Goal: Task Accomplishment & Management: Manage account settings

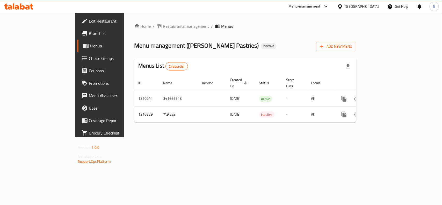
click at [299, 55] on div "Home / Restaurants management / Menus Menu management ( Alf Ajwbh Pastries ) In…" at bounding box center [245, 75] width 222 height 104
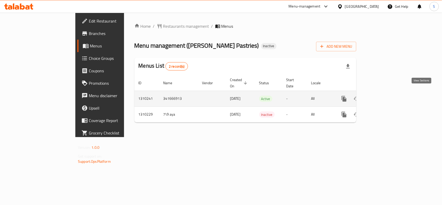
click at [384, 96] on icon "enhanced table" at bounding box center [381, 99] width 6 height 6
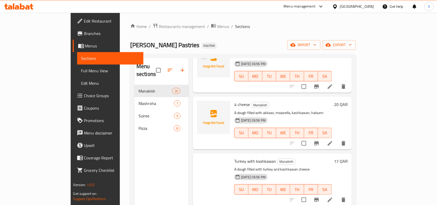
scroll to position [1278, 0]
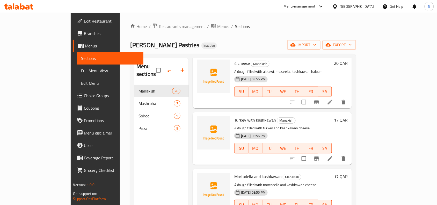
click at [84, 19] on span "Edit Restaurant" at bounding box center [111, 21] width 55 height 6
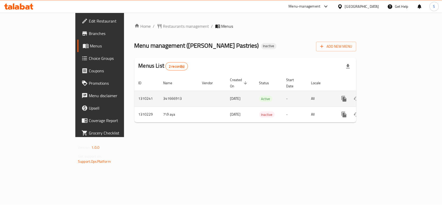
click at [384, 96] on icon "enhanced table" at bounding box center [381, 99] width 6 height 6
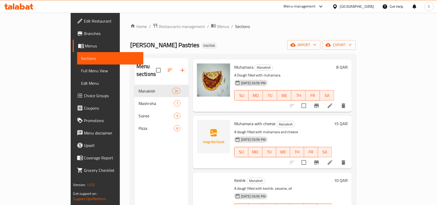
scroll to position [485, 0]
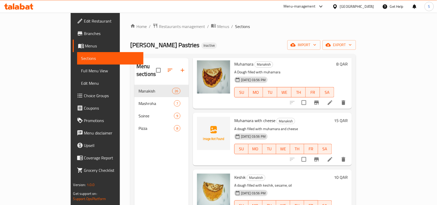
click at [234, 117] on span "Muhamara with cheese" at bounding box center [254, 121] width 41 height 8
copy h6 "Muhamara with cheese"
click at [366, 20] on div "Home / Restaurants management / Menus / Sections Alf Ajwbh Pastries Inactive im…" at bounding box center [243, 145] width 246 height 265
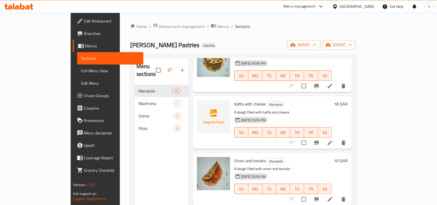
scroll to position [777, 0]
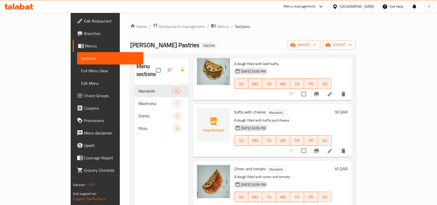
click at [234, 108] on span "Kafta with cheese" at bounding box center [249, 112] width 31 height 8
copy h6 "Kafta with cheese"
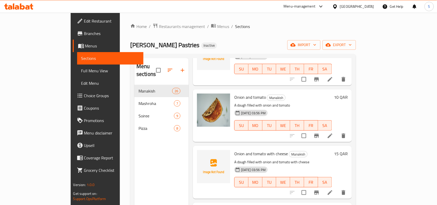
scroll to position [841, 0]
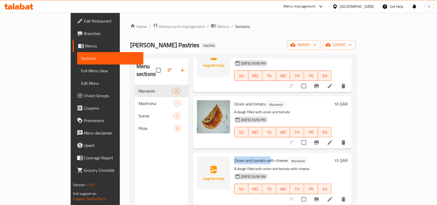
drag, startPoint x: 215, startPoint y: 147, endPoint x: 254, endPoint y: 144, distance: 38.9
click at [254, 155] on div "Onion and tomato with cheese Manakish A dough filled with onion and tomato with…" at bounding box center [283, 179] width 102 height 48
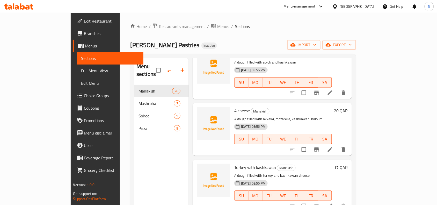
scroll to position [1278, 0]
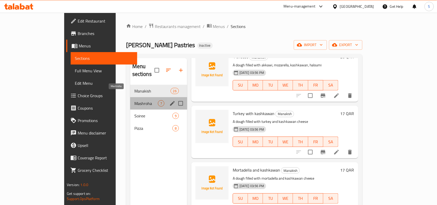
click at [138, 100] on span "Mashroha" at bounding box center [146, 103] width 24 height 6
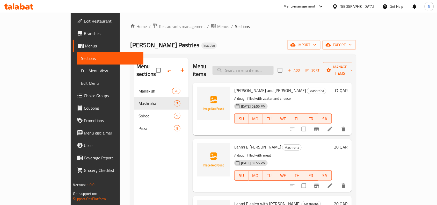
click at [274, 68] on input "search" at bounding box center [243, 70] width 61 height 9
paste input "Chakchouda"
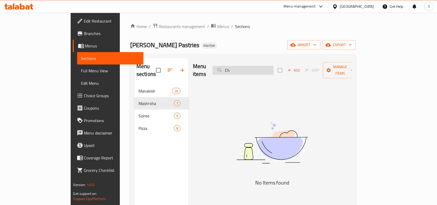
type input "C"
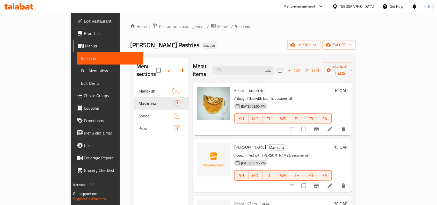
type input "شك"
drag, startPoint x: 58, startPoint y: 68, endPoint x: 182, endPoint y: 1, distance: 141.3
click at [81, 68] on span "Full Menu View" at bounding box center [110, 71] width 58 height 6
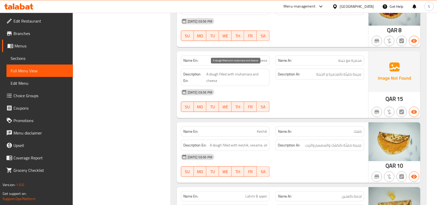
scroll to position [647, 0]
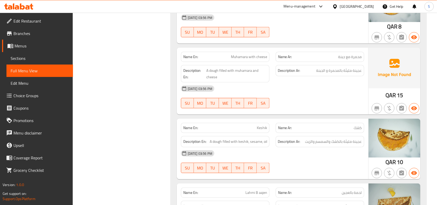
click at [358, 54] on span "محمرة مع جبنة" at bounding box center [350, 56] width 24 height 5
copy span "محمرة مع جبنة"
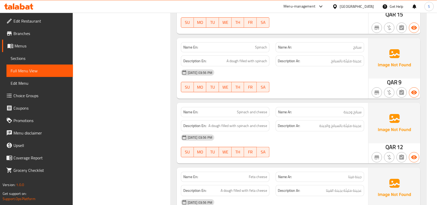
scroll to position [1165, 0]
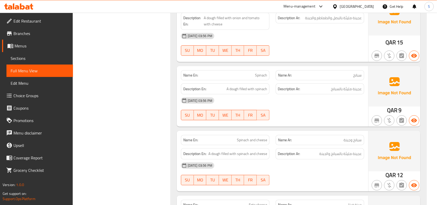
click at [259, 73] on span "Spinach" at bounding box center [261, 74] width 12 height 5
copy span "Spinach"
click at [43, 17] on link "Edit Restaurant" at bounding box center [37, 21] width 71 height 12
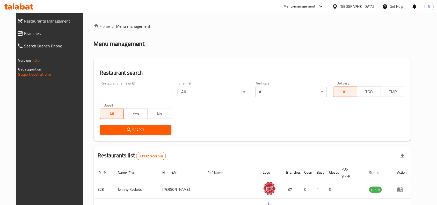
click at [43, 34] on span "Branches" at bounding box center [54, 33] width 60 height 6
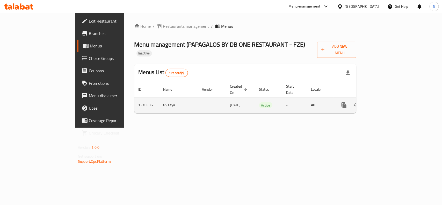
click at [384, 102] on icon "enhanced table" at bounding box center [381, 105] width 6 height 6
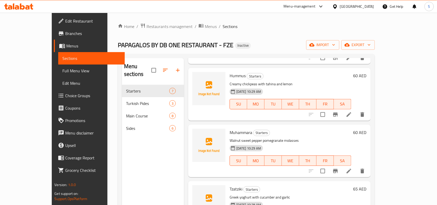
scroll to position [73, 0]
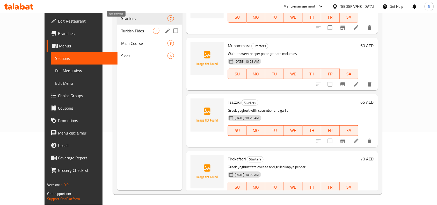
click at [121, 28] on span "Turkish Pides" at bounding box center [137, 31] width 32 height 6
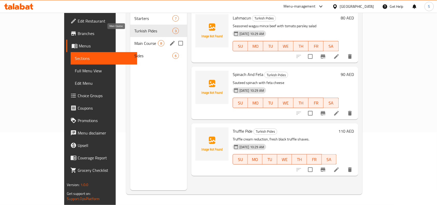
click at [134, 40] on span "Main Course" at bounding box center [146, 43] width 24 height 6
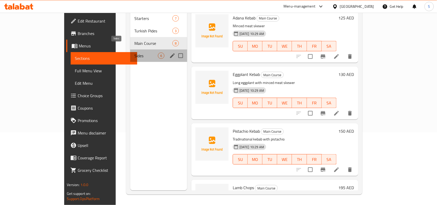
click at [134, 53] on span "Sides" at bounding box center [146, 56] width 24 height 6
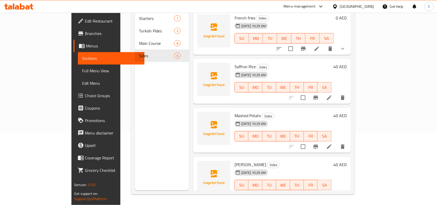
click at [15, 7] on icon at bounding box center [17, 7] width 4 height 4
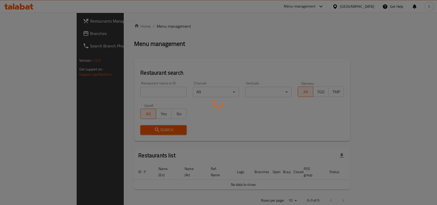
scroll to position [2, 0]
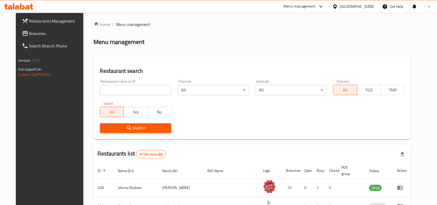
click at [29, 36] on span "Branches" at bounding box center [56, 33] width 55 height 6
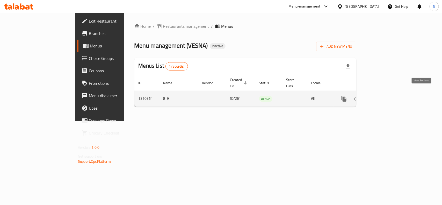
click at [384, 96] on icon "enhanced table" at bounding box center [381, 99] width 6 height 6
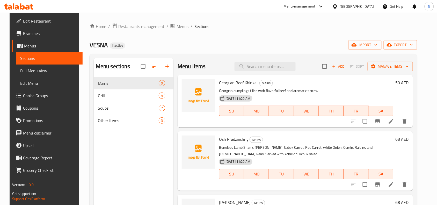
click at [278, 36] on div "Home / Restaurants management / Menus / Sections VESNA Inactive import export M…" at bounding box center [254, 145] width 328 height 244
click at [21, 9] on icon at bounding box center [22, 6] width 5 height 6
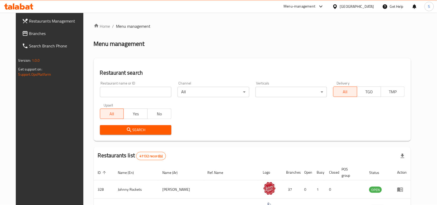
click at [35, 32] on span "Branches" at bounding box center [56, 33] width 55 height 6
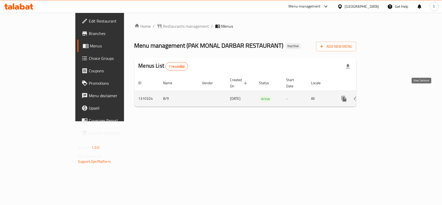
click at [384, 96] on icon "enhanced table" at bounding box center [381, 99] width 6 height 6
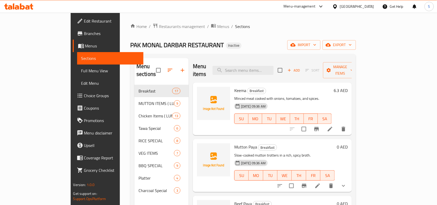
click at [300, 24] on ol "Home / Restaurants management / Menus / Sections" at bounding box center [243, 26] width 226 height 7
drag, startPoint x: 243, startPoint y: 40, endPoint x: 241, endPoint y: 59, distance: 19.5
click at [243, 40] on div "Home / Restaurants management / Menus / Sections PAK MONAL DARBAR RESTAURANT In…" at bounding box center [243, 145] width 226 height 244
click at [234, 86] on span "Keema" at bounding box center [240, 90] width 12 height 8
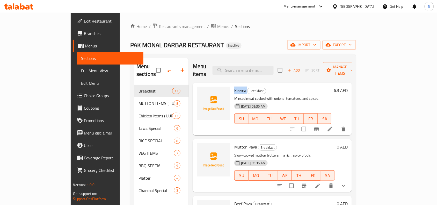
copy h6 "Keema"
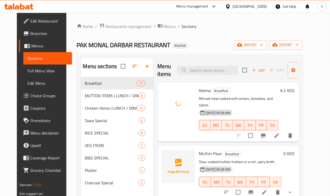
click at [199, 149] on span "Mutton Paya" at bounding box center [210, 153] width 23 height 8
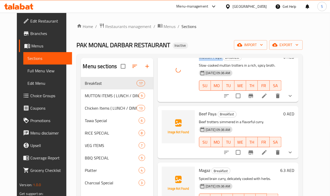
scroll to position [97, 0]
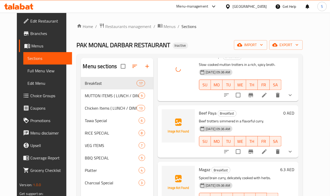
click at [199, 109] on span "Beef Paya" at bounding box center [208, 113] width 18 height 8
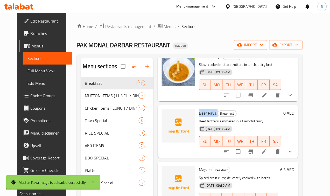
copy h6 "Beef Paya"
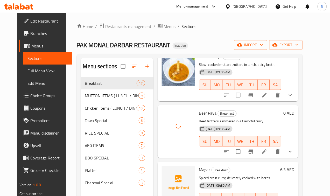
click at [199, 165] on span "Magaz" at bounding box center [204, 169] width 11 height 8
copy h6 "Magaz"
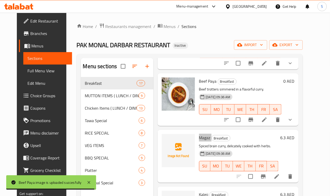
scroll to position [162, 0]
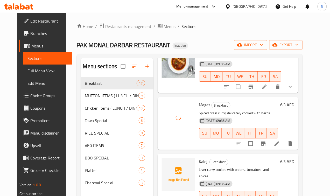
click at [199, 157] on span "Kaleji" at bounding box center [203, 161] width 9 height 8
copy h6 "Kaleji"
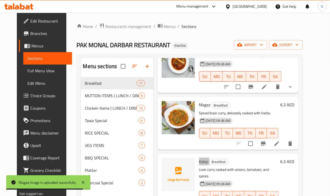
scroll to position [227, 0]
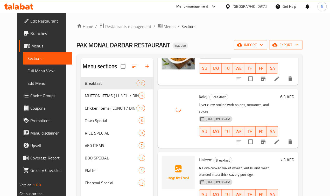
click at [199, 156] on span "Haleem" at bounding box center [205, 160] width 13 height 8
copy h6 "Haleem"
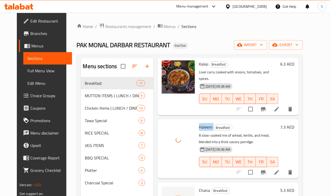
scroll to position [356, 0]
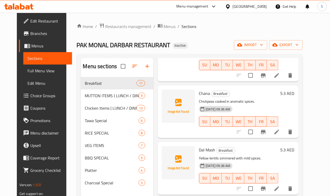
click at [199, 89] on span "Chana" at bounding box center [204, 93] width 11 height 8
copy h6 "Chana"
click at [199, 146] on span "Dal Mash" at bounding box center [207, 150] width 16 height 8
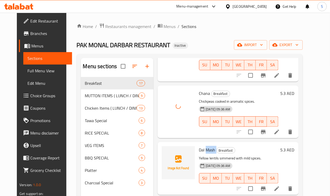
click at [199, 146] on span "Dal Mash" at bounding box center [207, 150] width 16 height 8
copy h6 "Dal Mash"
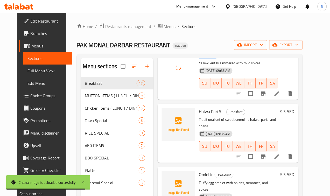
scroll to position [453, 0]
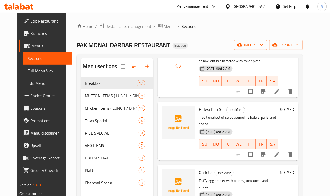
click at [199, 105] on span "Halwa Puri Set" at bounding box center [212, 109] width 26 height 8
copy h6 "Halwa Puri Set"
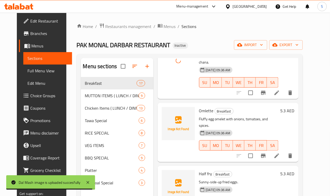
scroll to position [518, 0]
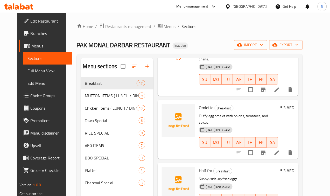
click at [199, 104] on span "Omlette" at bounding box center [206, 108] width 14 height 8
copy h6 "Omlette"
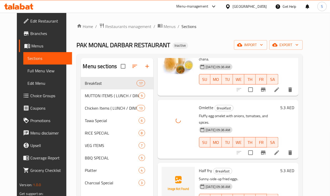
click at [199, 166] on span "Half fry" at bounding box center [205, 170] width 13 height 8
copy h6 "Half fry"
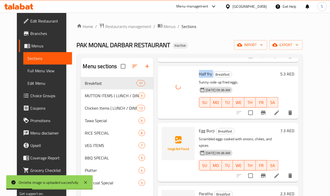
scroll to position [615, 0]
click at [199, 126] on span "Egg Burji" at bounding box center [207, 130] width 16 height 8
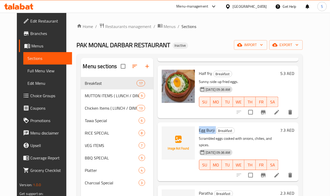
scroll to position [647, 0]
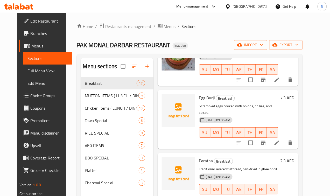
click at [199, 157] on span "Paratha" at bounding box center [206, 161] width 14 height 8
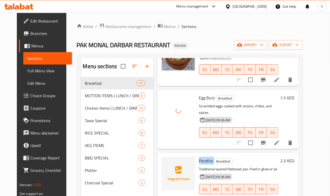
click at [199, 157] on span "Paratha" at bounding box center [206, 161] width 14 height 8
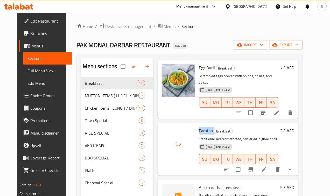
scroll to position [744, 0]
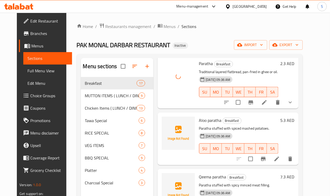
click at [199, 116] on span "Aloo paratha" at bounding box center [210, 120] width 23 height 8
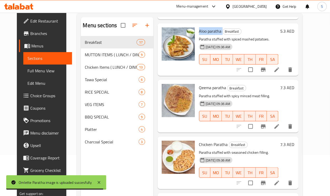
scroll to position [73, 0]
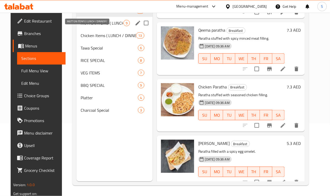
click at [87, 26] on span "MUTTON ITEMS ( LUNCH / DINNER )" at bounding box center [102, 23] width 43 height 6
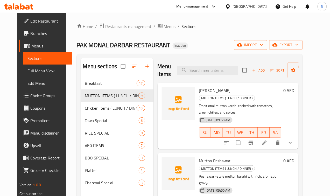
click at [199, 89] on span "[PERSON_NAME]" at bounding box center [215, 90] width 32 height 8
click at [199, 157] on span "Mutton Peshawari" at bounding box center [215, 161] width 32 height 8
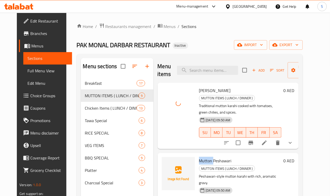
click at [199, 157] on span "Mutton Peshawari" at bounding box center [215, 161] width 32 height 8
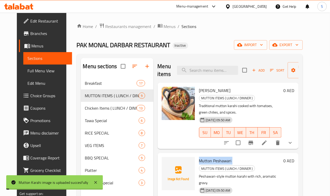
click at [199, 157] on span "Mutton Peshawari" at bounding box center [215, 161] width 32 height 8
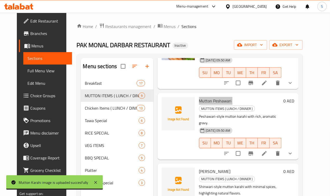
scroll to position [65, 0]
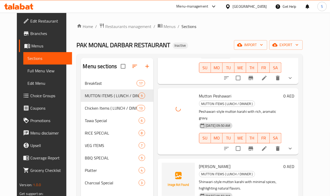
click at [199, 162] on span "[PERSON_NAME]" at bounding box center [215, 166] width 32 height 8
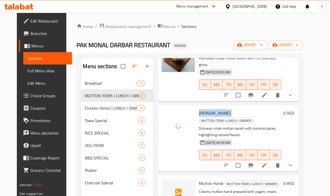
scroll to position [129, 0]
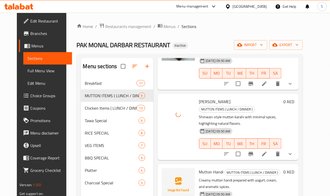
click at [199, 168] on span "Mutton Handi" at bounding box center [211, 172] width 24 height 8
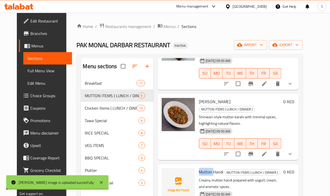
click at [199, 168] on span "Mutton Handi" at bounding box center [211, 172] width 24 height 8
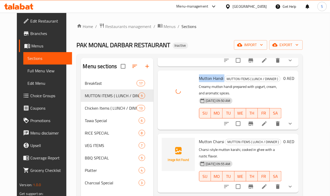
scroll to position [227, 0]
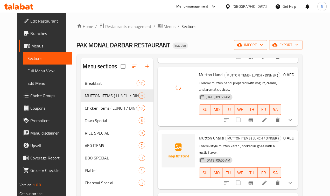
click at [199, 134] on span "Mutton Charsi" at bounding box center [211, 138] width 25 height 8
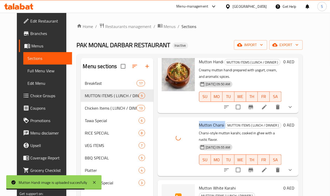
scroll to position [259, 0]
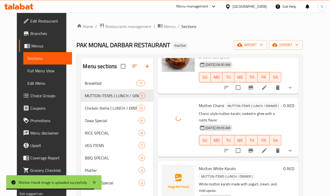
click at [199, 164] on span "Mutton White Karahi" at bounding box center [217, 168] width 37 height 8
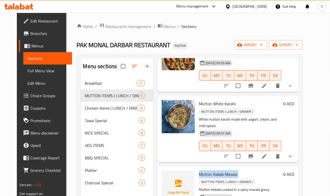
scroll to position [346, 0]
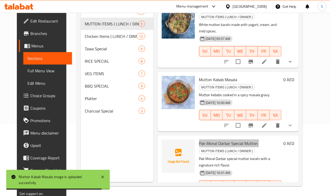
scroll to position [73, 0]
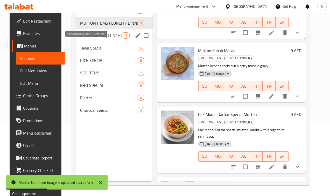
click at [85, 39] on span "Chicken Items ( LUNCH / DINNER )" at bounding box center [100, 35] width 41 height 6
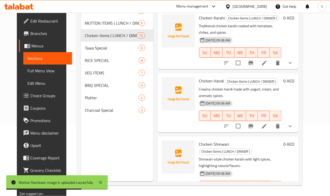
scroll to position [40, 0]
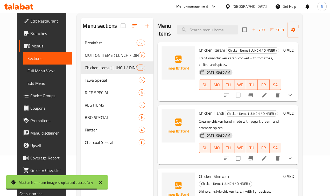
click at [199, 50] on span "Chicken Karahi" at bounding box center [212, 50] width 26 height 8
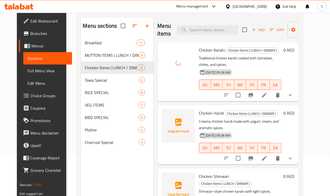
click at [199, 109] on span "Chicken Handi" at bounding box center [211, 113] width 25 height 8
click at [199, 172] on span "Chicken Shinwari" at bounding box center [214, 176] width 30 height 8
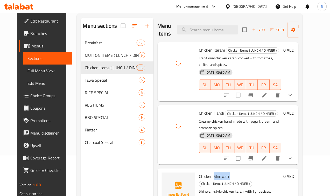
click at [199, 172] on span "Chicken Shinwari" at bounding box center [214, 176] width 30 height 8
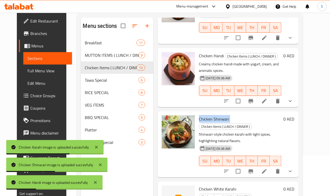
scroll to position [97, 0]
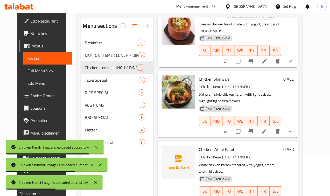
click at [199, 145] on span "Chicken White Karahi" at bounding box center [217, 149] width 37 height 8
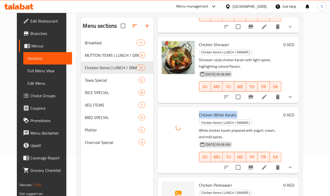
scroll to position [194, 0]
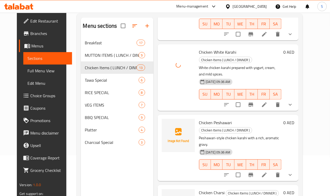
click at [199, 119] on span "Chicken Peshawari" at bounding box center [215, 123] width 33 height 8
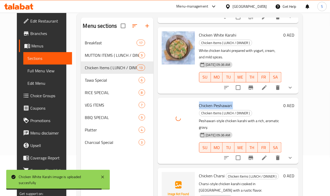
scroll to position [227, 0]
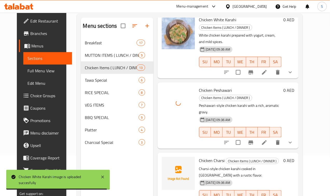
click at [199, 156] on span "Chicken Charsi" at bounding box center [212, 160] width 26 height 8
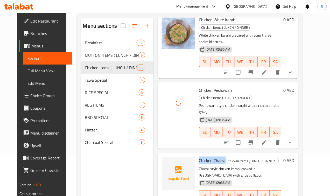
click at [199, 156] on span "Chicken Charsi" at bounding box center [212, 160] width 26 height 8
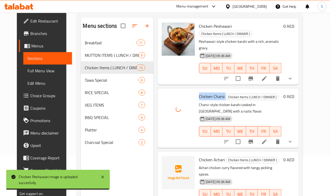
scroll to position [291, 0]
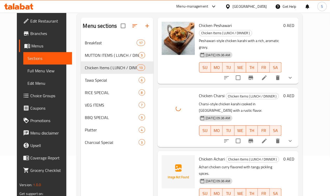
click at [199, 155] on span "Chicken Achari" at bounding box center [212, 159] width 26 height 8
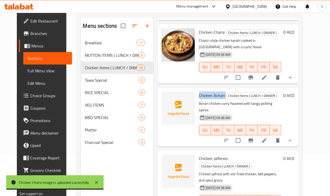
scroll to position [356, 0]
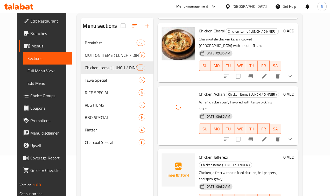
click at [199, 153] on span "Chicken Jalferezi" at bounding box center [213, 157] width 29 height 8
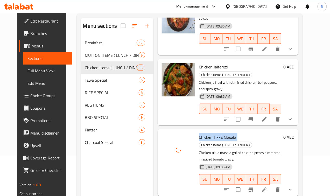
scroll to position [453, 0]
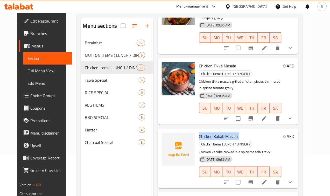
scroll to position [518, 0]
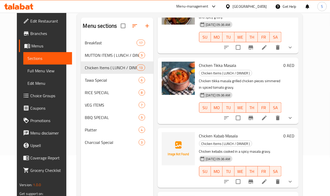
click at [199, 195] on span "Chicken Green Handi" at bounding box center [217, 199] width 37 height 8
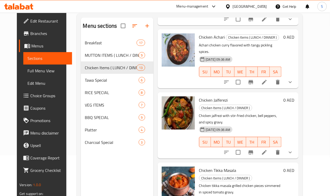
scroll to position [388, 0]
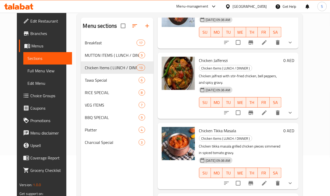
scroll to position [453, 0]
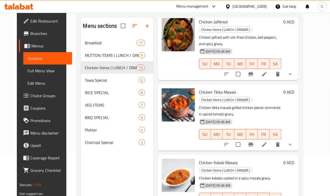
scroll to position [550, 0]
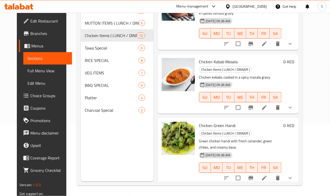
scroll to position [73, 0]
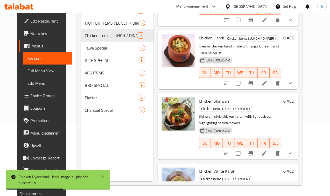
scroll to position [0, 0]
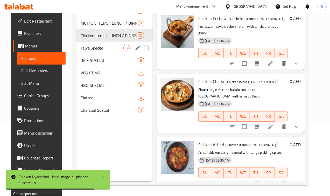
click at [84, 54] on div "Tawa Special 6" at bounding box center [114, 48] width 76 height 12
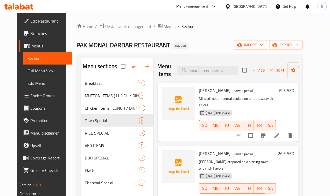
click at [199, 90] on span "[PERSON_NAME]" at bounding box center [215, 90] width 32 height 8
click at [199, 149] on span "[PERSON_NAME]" at bounding box center [215, 153] width 32 height 8
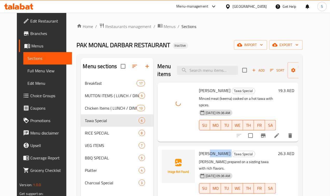
click at [199, 149] on span "[PERSON_NAME]" at bounding box center [215, 153] width 32 height 8
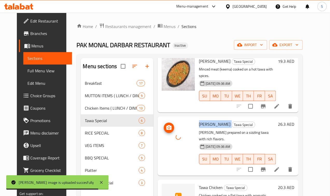
scroll to position [65, 0]
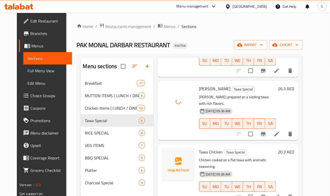
click at [199, 148] on span "Tawa Chicken" at bounding box center [211, 152] width 24 height 8
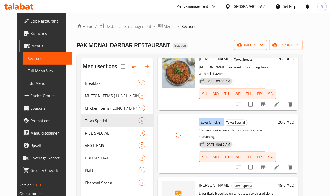
scroll to position [162, 0]
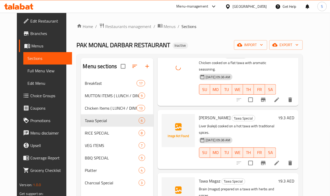
click at [199, 114] on span "[PERSON_NAME]" at bounding box center [215, 118] width 32 height 8
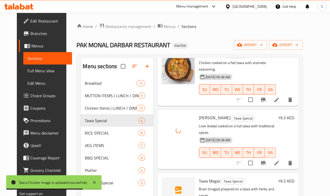
click at [199, 177] on span "Tawa Magaz" at bounding box center [209, 181] width 21 height 8
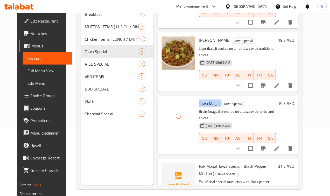
scroll to position [73, 0]
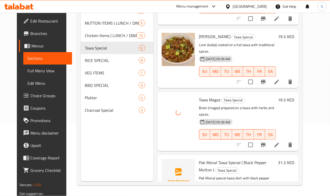
click at [199, 159] on span "Pak Monal Tawa Special ( Black Pepper Mutton )" at bounding box center [233, 166] width 68 height 15
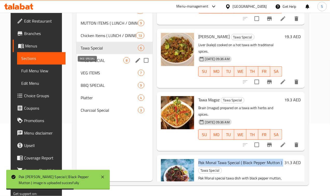
click at [87, 63] on span "RICE SPECIAL" at bounding box center [102, 60] width 43 height 6
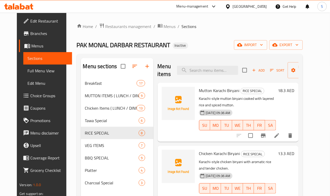
click at [199, 92] on span "Mutton Karachi Biryani" at bounding box center [219, 90] width 40 height 8
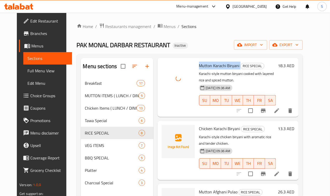
scroll to position [32, 0]
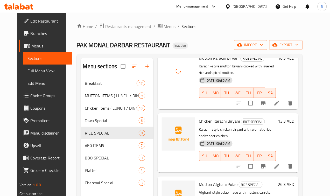
click at [205, 117] on span "Chicken Karachi Biryani" at bounding box center [219, 121] width 41 height 8
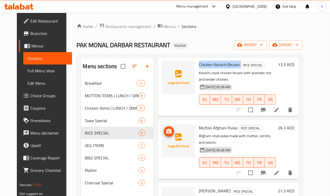
scroll to position [65, 0]
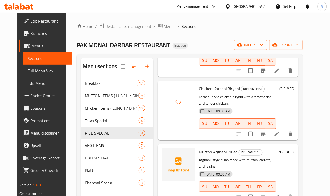
click at [199, 148] on span "Mutton Afghani Pulao" at bounding box center [218, 152] width 39 height 8
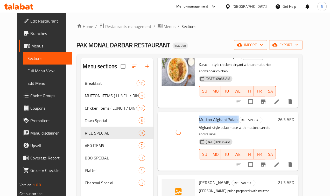
scroll to position [129, 0]
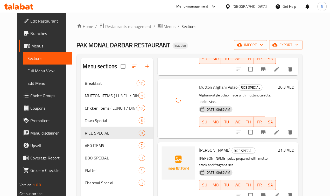
click at [199, 146] on span "[PERSON_NAME]" at bounding box center [215, 150] width 32 height 8
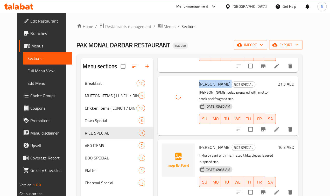
scroll to position [227, 0]
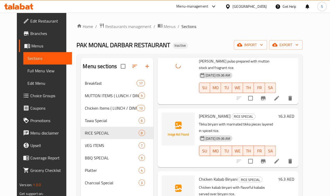
click at [199, 112] on span "[PERSON_NAME]" at bounding box center [215, 116] width 32 height 8
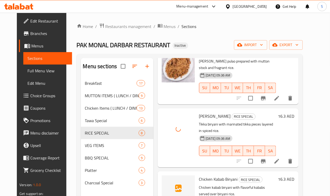
click at [199, 175] on span "Chicken Kabab Biryani" at bounding box center [218, 179] width 39 height 8
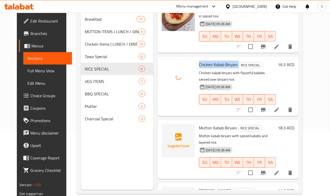
scroll to position [65, 0]
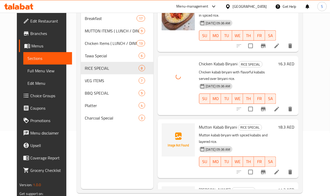
click at [185, 119] on div "Mutton Kabab Biryani RICE SPECIAL Mutton kabab biryani with spiced kababs and l…" at bounding box center [227, 148] width 141 height 59
click at [199, 123] on span "Mutton Kabab Biryani" at bounding box center [218, 127] width 38 height 8
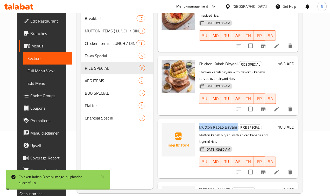
click at [199, 123] on span "Mutton Kabab Biryani" at bounding box center [218, 127] width 38 height 8
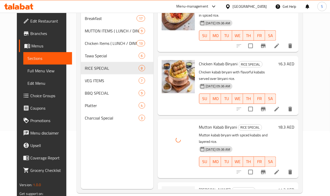
click at [199, 186] on span "[PERSON_NAME]" at bounding box center [215, 190] width 32 height 8
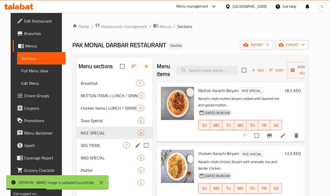
scroll to position [73, 0]
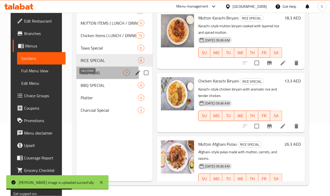
click at [82, 76] on span "VEG ITEMS" at bounding box center [102, 73] width 43 height 6
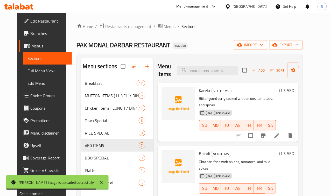
click at [199, 91] on span "Karela" at bounding box center [204, 90] width 11 height 8
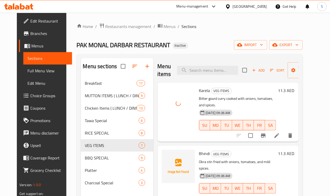
click at [199, 149] on span "Bhindi" at bounding box center [204, 153] width 11 height 8
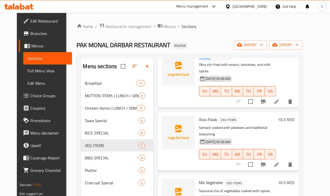
scroll to position [65, 0]
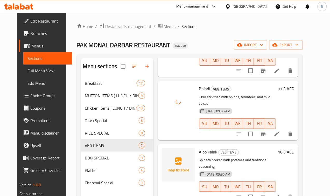
click at [199, 148] on span "Aloo Palak" at bounding box center [208, 152] width 18 height 8
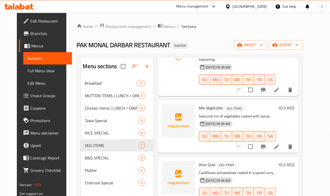
scroll to position [162, 0]
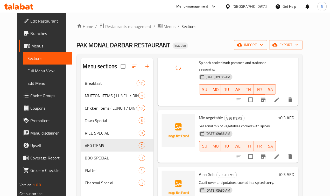
click at [199, 114] on span "Mix Vegetable" at bounding box center [211, 118] width 24 height 8
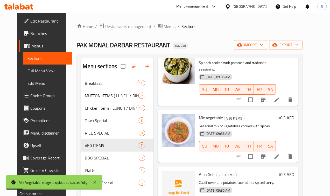
click at [199, 170] on span "Aloo Gobi" at bounding box center [207, 174] width 16 height 8
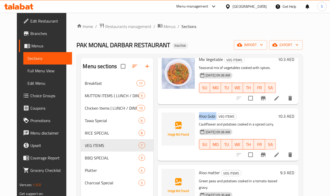
scroll to position [221, 0]
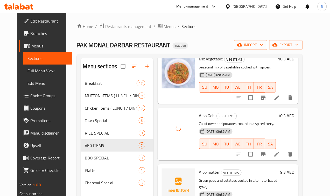
click at [199, 168] on span "Aloo matter" at bounding box center [209, 172] width 21 height 8
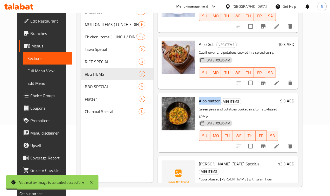
scroll to position [73, 0]
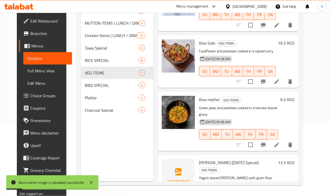
click at [199, 159] on span "[PERSON_NAME] ([DATE] Special)" at bounding box center [229, 163] width 60 height 8
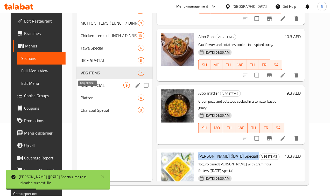
click at [88, 88] on span "BBQ SPECIAL" at bounding box center [102, 85] width 43 height 6
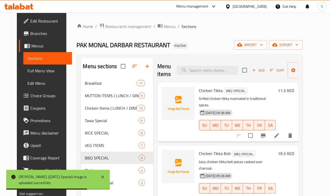
click at [197, 95] on div "Chicken Tikka BBQ SPECIAL Grilled chicken tikka marinated in traditional spices…" at bounding box center [237, 112] width 81 height 55
click at [199, 90] on span "Chicken Tikka" at bounding box center [211, 90] width 24 height 8
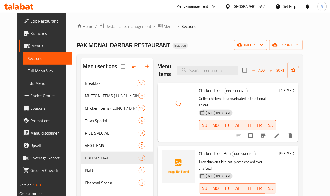
click at [199, 149] on span "Chicken Tikka Boti" at bounding box center [215, 153] width 32 height 8
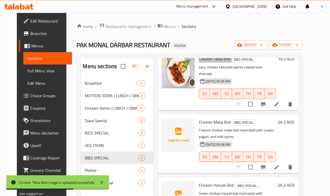
scroll to position [97, 0]
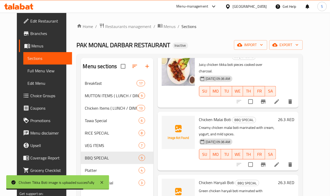
click at [199, 115] on span "Chicken Malai Boti" at bounding box center [215, 119] width 32 height 8
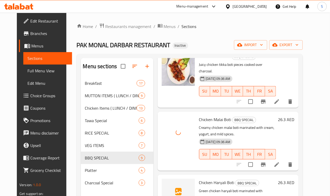
click at [199, 178] on span "Chicken Haryali Boti" at bounding box center [216, 182] width 35 height 8
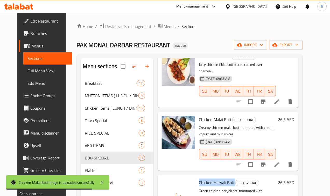
scroll to position [162, 0]
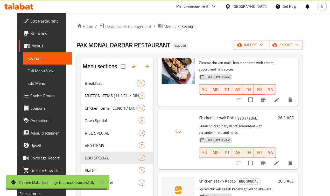
click at [199, 177] on span "Chicken seekh Kabab" at bounding box center [217, 181] width 37 height 8
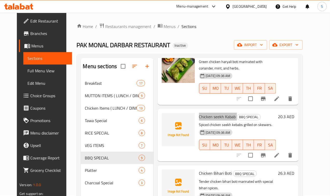
scroll to position [227, 0]
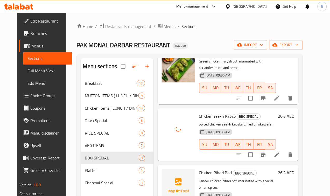
click at [199, 169] on span "Chicken Bihari Boti" at bounding box center [215, 173] width 33 height 8
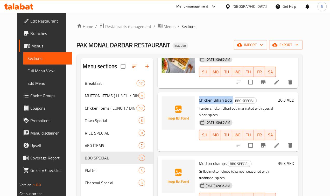
scroll to position [259, 0]
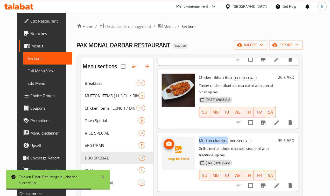
scroll to position [324, 0]
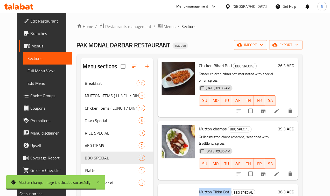
scroll to position [73, 0]
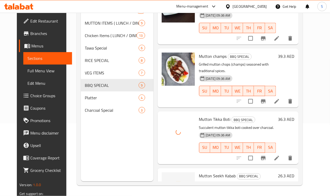
click at [200, 172] on span "Mutton Seekh Kabab" at bounding box center [217, 176] width 37 height 8
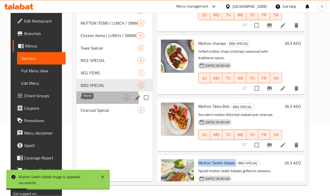
click at [82, 101] on span "Platter" at bounding box center [102, 98] width 43 height 6
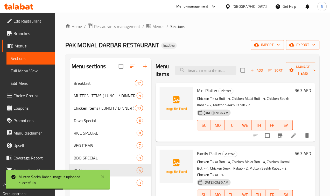
click at [197, 90] on span "Mini Platter" at bounding box center [207, 90] width 20 height 8
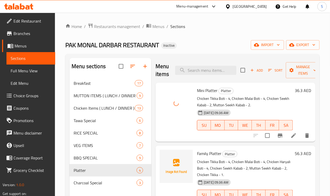
click at [197, 152] on span "Family Platter" at bounding box center [209, 153] width 24 height 8
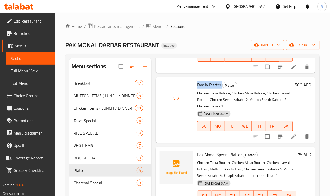
scroll to position [69, 0]
click at [197, 150] on span "Pak Monal Special Platter" at bounding box center [219, 154] width 45 height 8
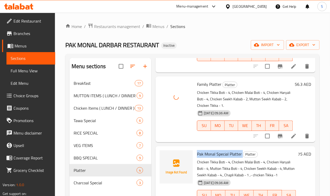
click at [197, 150] on span "Pak Monal Special Platter" at bounding box center [219, 154] width 45 height 8
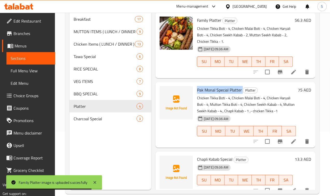
scroll to position [65, 0]
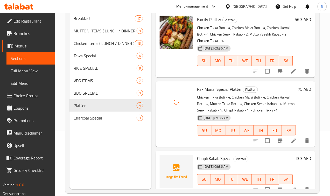
click at [195, 162] on div "[DATE] 09:36 AM" at bounding box center [207, 167] width 25 height 10
click at [197, 155] on span "Chapli Kabab Special" at bounding box center [214, 159] width 35 height 8
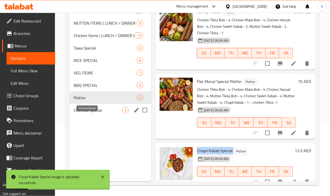
click at [90, 113] on span "Charcoal Special" at bounding box center [98, 110] width 48 height 6
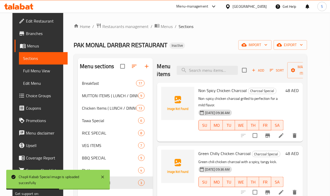
click at [196, 86] on div "Non Spicy Chicken Charcoal Charcoal Special Non-spicy chicken charcoal grilled …" at bounding box center [240, 112] width 89 height 55
click at [198, 90] on span "Non Spicy Chicken Charcoal" at bounding box center [222, 90] width 48 height 8
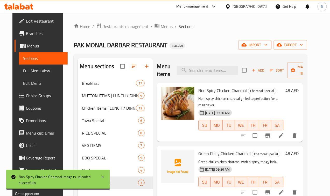
click at [198, 149] on span "Green Chilly Chicken Charcoal" at bounding box center [224, 153] width 52 height 8
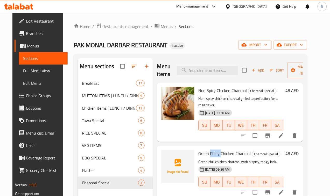
click at [198, 149] on span "Green Chilly Chicken Charcoal" at bounding box center [224, 153] width 52 height 8
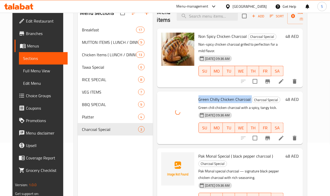
scroll to position [65, 0]
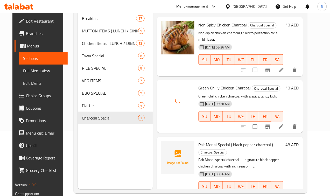
click at [198, 141] on span "Pak Monal Special ( black pepper charcoal )" at bounding box center [235, 145] width 75 height 8
click at [214, 141] on span "Pak Monal Special ( black pepper charcoal )" at bounding box center [235, 145] width 75 height 8
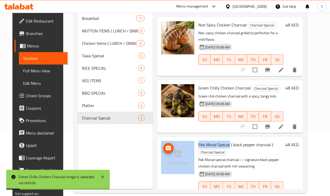
drag, startPoint x: 208, startPoint y: 139, endPoint x: 170, endPoint y: 141, distance: 38.1
click at [170, 141] on div "Pak Monal Special ( black pepper charcoal ) Charcoal Special Pak Monal special …" at bounding box center [230, 170] width 142 height 62
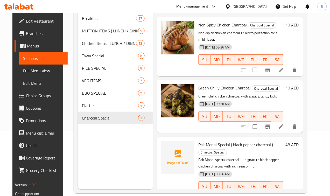
click at [215, 141] on span "Pak Monal Special ( black pepper charcoal )" at bounding box center [235, 145] width 75 height 8
drag, startPoint x: 209, startPoint y: 137, endPoint x: 175, endPoint y: 136, distance: 33.9
click at [196, 139] on div "Pak Monal Special ( black pepper charcoal ) Charcoal Special Pak Monal special …" at bounding box center [240, 170] width 89 height 62
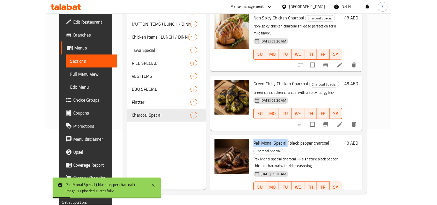
scroll to position [0, 0]
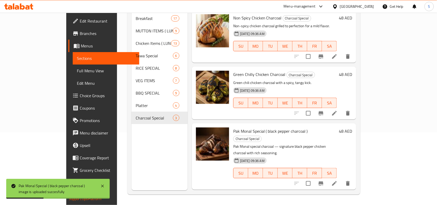
click at [317, 125] on div "Pak Monal Special ( black pepper charcoal ) Charcoal Special Pak Monal special …" at bounding box center [285, 156] width 108 height 62
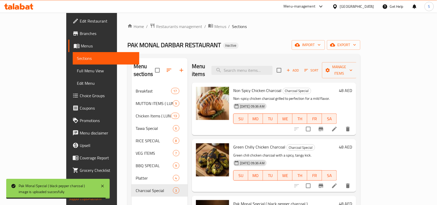
drag, startPoint x: 22, startPoint y: 71, endPoint x: 70, endPoint y: 24, distance: 67.2
click at [77, 71] on span "Full Menu View" at bounding box center [106, 71] width 58 height 6
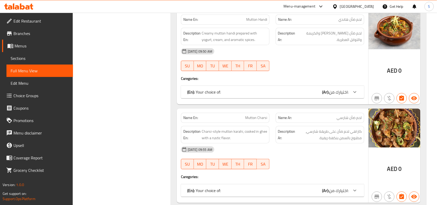
scroll to position [1715, 0]
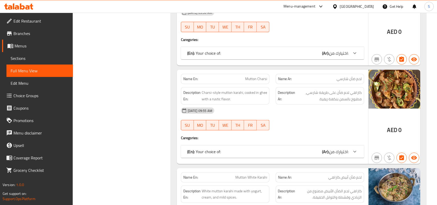
drag, startPoint x: 397, startPoint y: 26, endPoint x: 296, endPoint y: 111, distance: 132.5
click at [297, 110] on div "[DATE] 09:55 AM" at bounding box center [273, 110] width 190 height 12
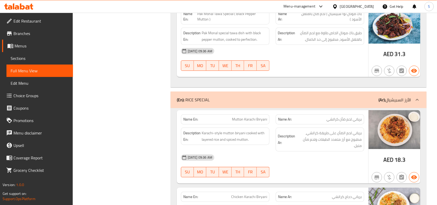
scroll to position [3838, 0]
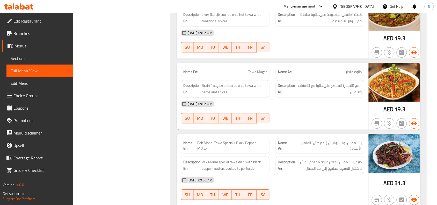
click at [307, 124] on div "[DATE] 09:36 AM SU MO TU WE TH FR SA" at bounding box center [273, 111] width 190 height 29
click at [311, 126] on div at bounding box center [320, 123] width 95 height 6
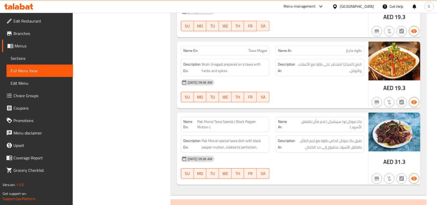
scroll to position [3870, 0]
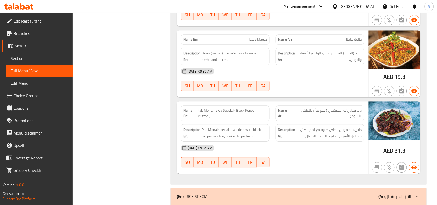
drag, startPoint x: 29, startPoint y: 57, endPoint x: 36, endPoint y: 63, distance: 9.3
click at [29, 57] on span "Sections" at bounding box center [40, 58] width 58 height 6
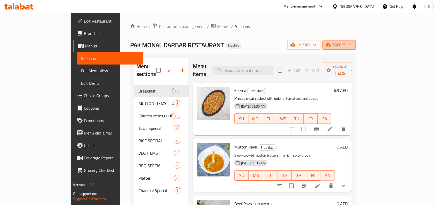
click at [352, 46] on span "export" at bounding box center [339, 45] width 25 height 6
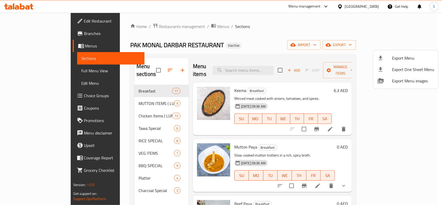
click at [411, 59] on span "Export Menu" at bounding box center [413, 58] width 42 height 6
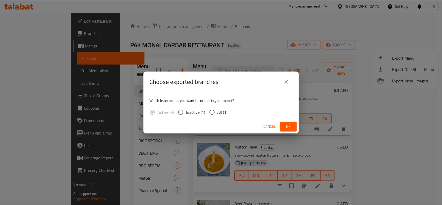
click at [223, 110] on span "All (1)" at bounding box center [222, 112] width 10 height 6
click at [217, 110] on input "All (1)" at bounding box center [212, 112] width 11 height 11
radio input "true"
click at [291, 124] on span "Ok" at bounding box center [288, 126] width 8 height 6
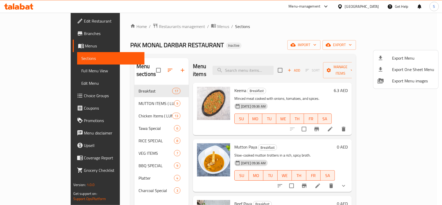
click at [370, 7] on div at bounding box center [221, 102] width 442 height 205
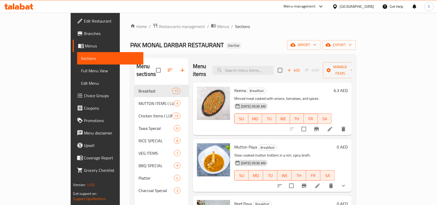
click at [371, 6] on div "[GEOGRAPHIC_DATA]" at bounding box center [357, 7] width 34 height 6
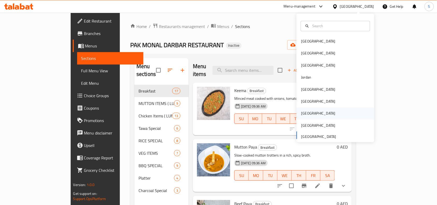
click at [304, 114] on div "[GEOGRAPHIC_DATA]" at bounding box center [318, 114] width 34 height 6
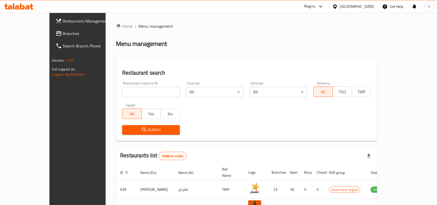
click at [63, 36] on span "Branches" at bounding box center [90, 33] width 55 height 6
